Goal: Task Accomplishment & Management: Use online tool/utility

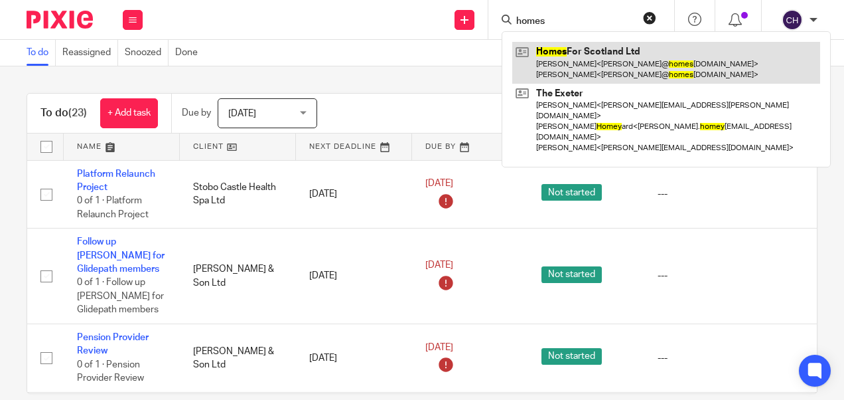
type input "homes"
click at [572, 62] on link at bounding box center [666, 62] width 308 height 41
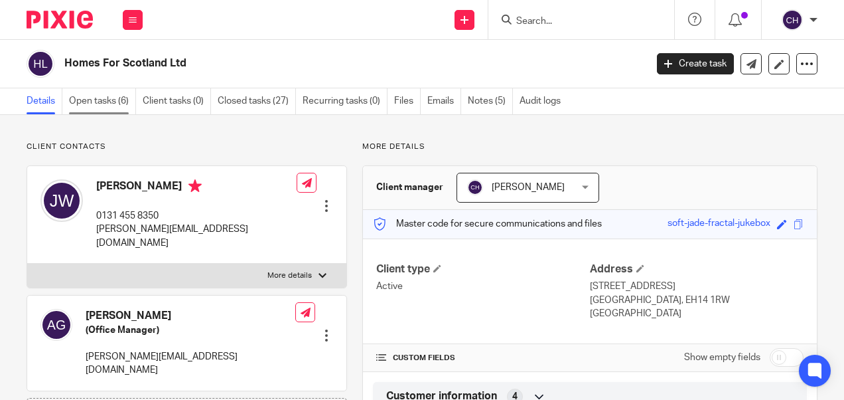
click at [98, 100] on link "Open tasks (6)" at bounding box center [102, 101] width 67 height 26
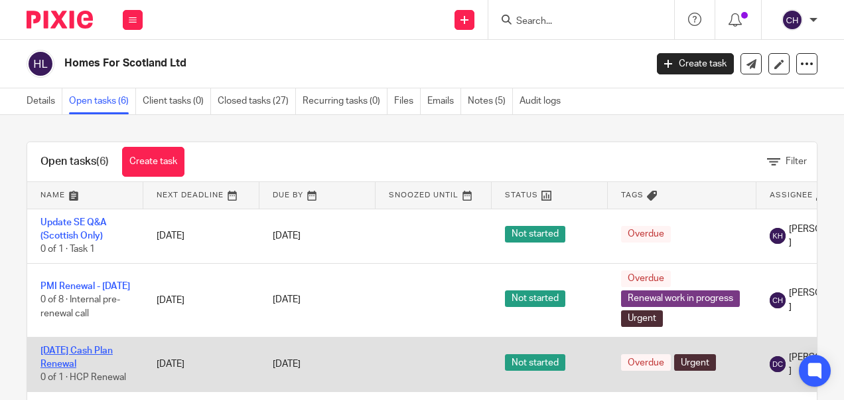
click at [104, 346] on link "1st July 2025 Cash Plan Renewal" at bounding box center [76, 357] width 72 height 23
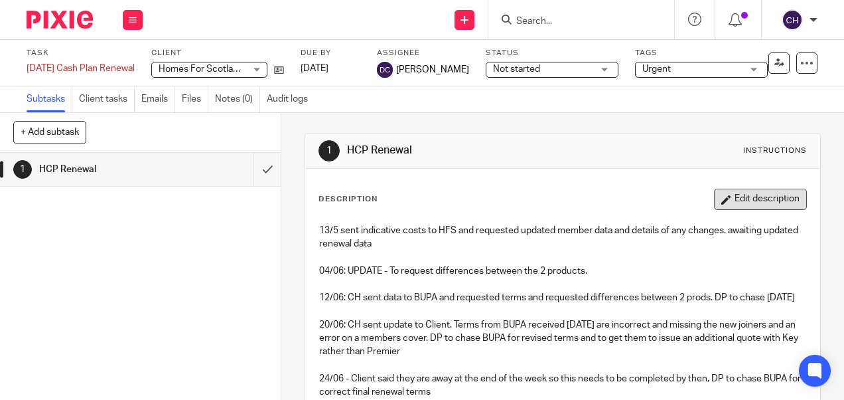
click at [747, 197] on button "Edit description" at bounding box center [760, 198] width 93 height 21
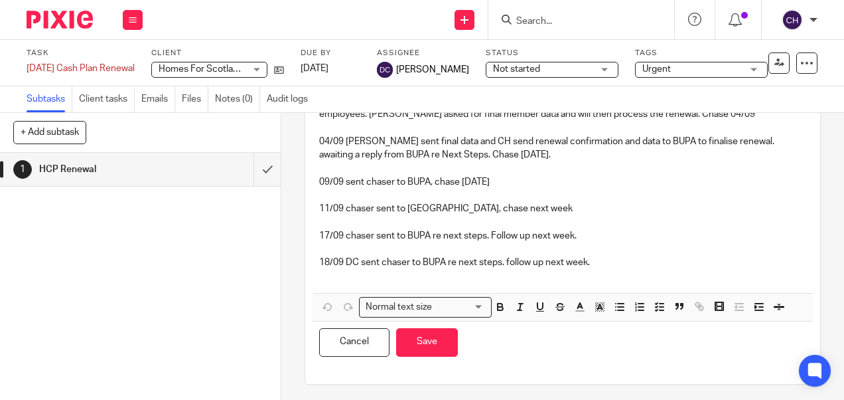
scroll to position [893, 0]
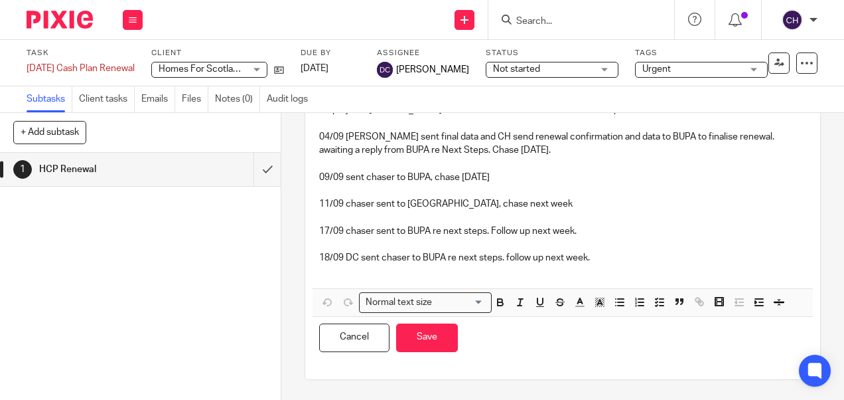
click at [601, 264] on p "18/09 DC sent chaser to BUPA re next steps. follow up next week." at bounding box center [562, 257] width 487 height 13
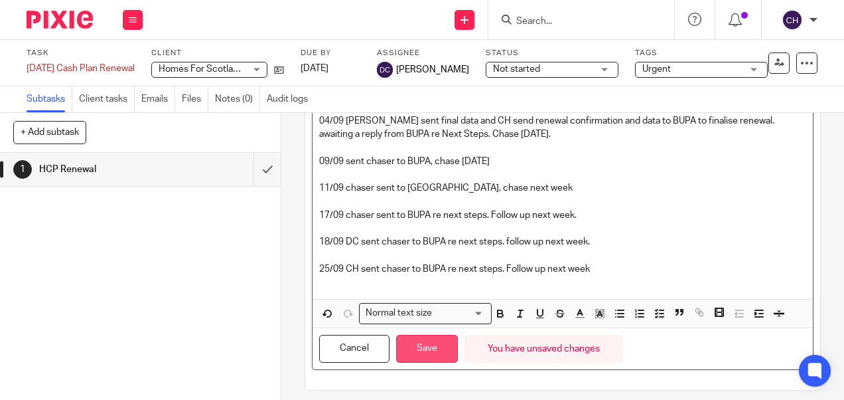
click at [425, 363] on button "Save" at bounding box center [427, 349] width 62 height 29
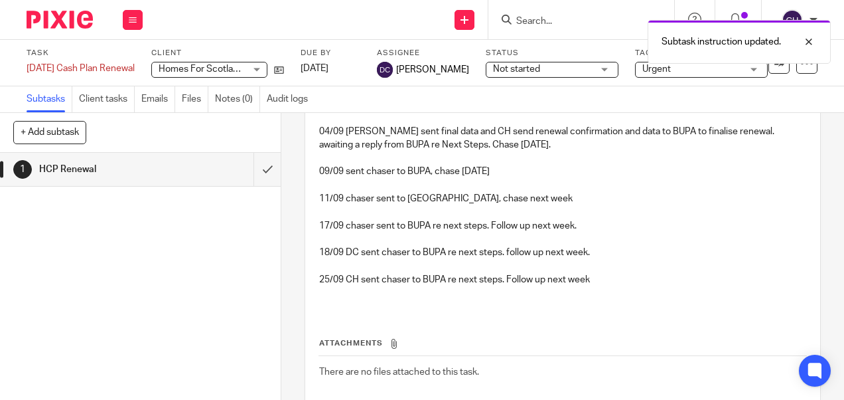
scroll to position [903, 0]
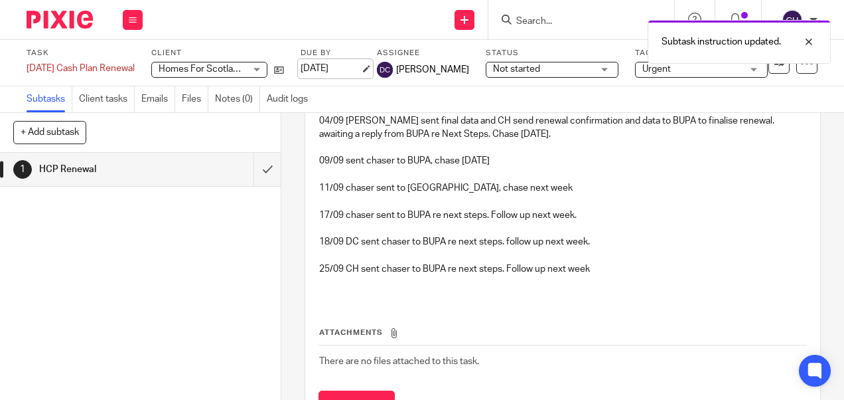
click at [342, 72] on link "[DATE]" at bounding box center [331, 69] width 60 height 14
click at [37, 18] on img at bounding box center [60, 20] width 66 height 18
